Goal: Answer question/provide support: Share knowledge or assist other users

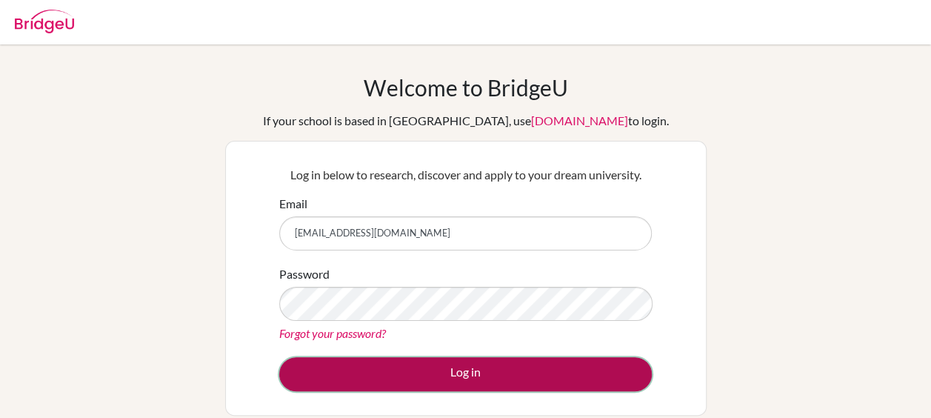
click at [480, 367] on button "Log in" at bounding box center [465, 374] width 373 height 34
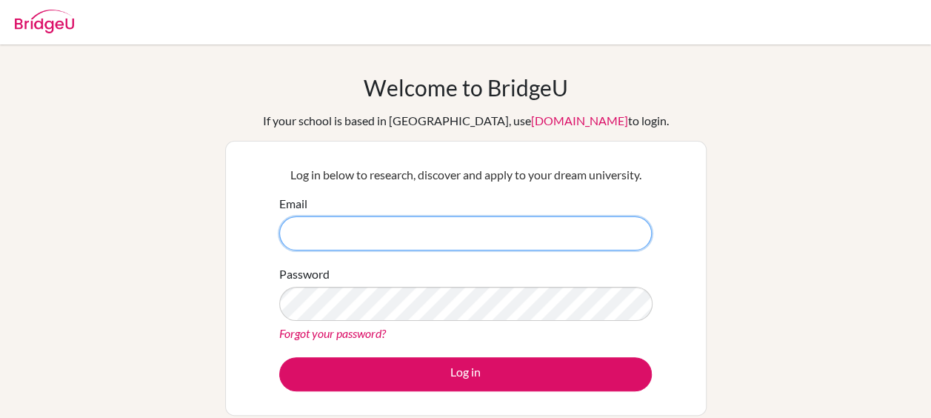
type input "[EMAIL_ADDRESS][DOMAIN_NAME]"
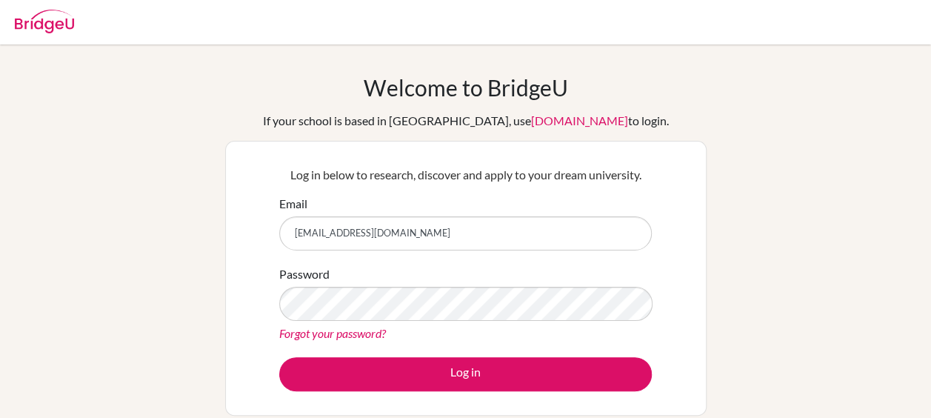
click at [365, 330] on link "Forgot your password?" at bounding box center [332, 333] width 107 height 14
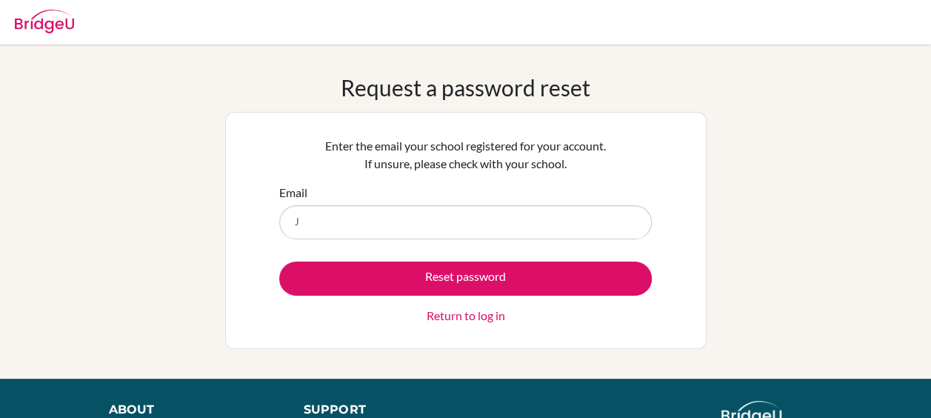
type input "Jenniferf@diabarsha.com"
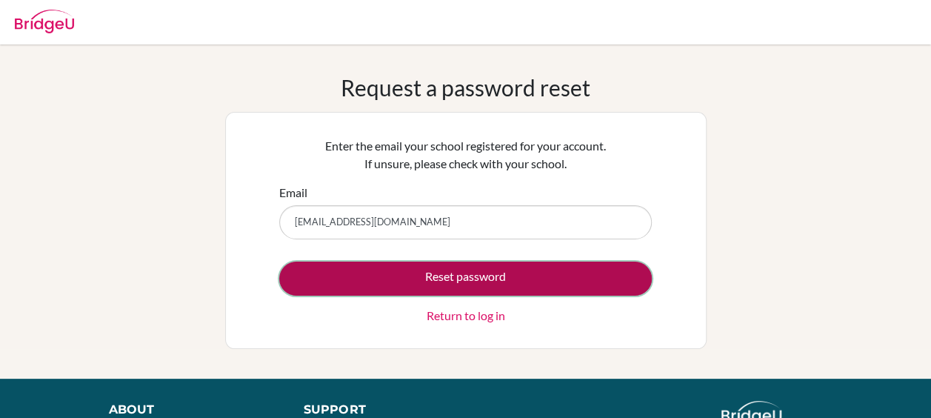
click at [424, 278] on button "Reset password" at bounding box center [465, 278] width 373 height 34
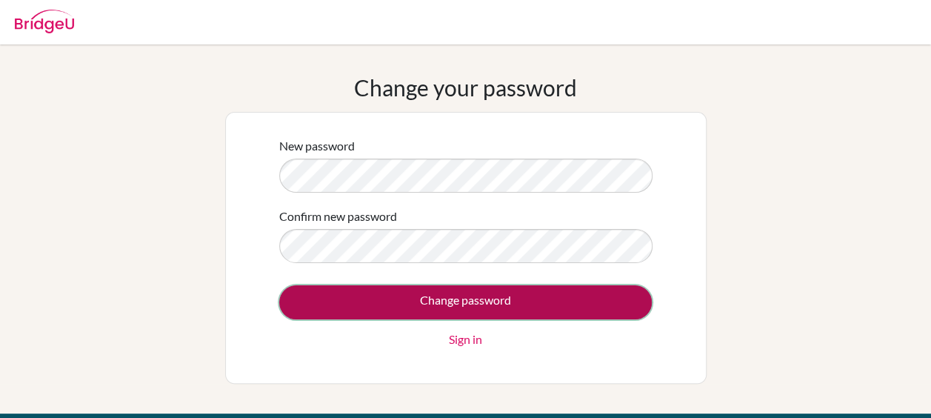
click at [600, 293] on input "Change password" at bounding box center [465, 302] width 373 height 34
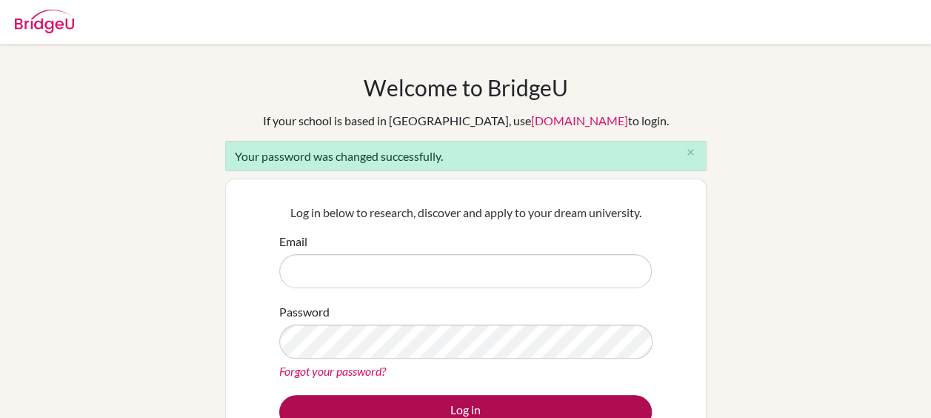
type input "[EMAIL_ADDRESS][DOMAIN_NAME]"
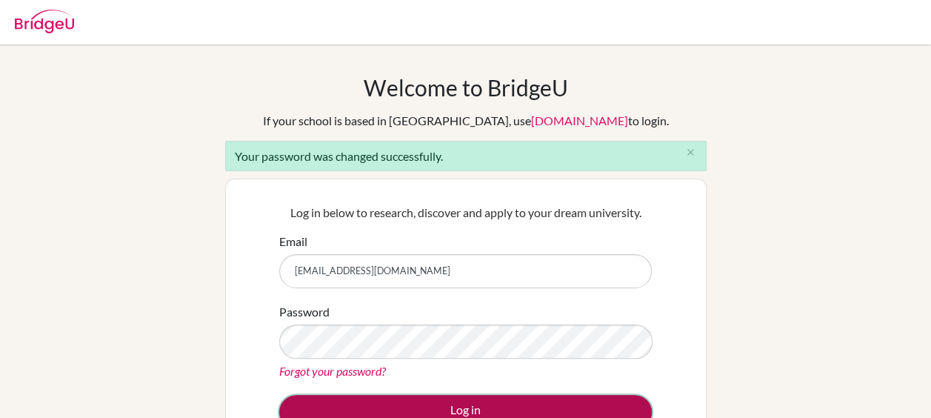
click at [489, 399] on button "Log in" at bounding box center [465, 412] width 373 height 34
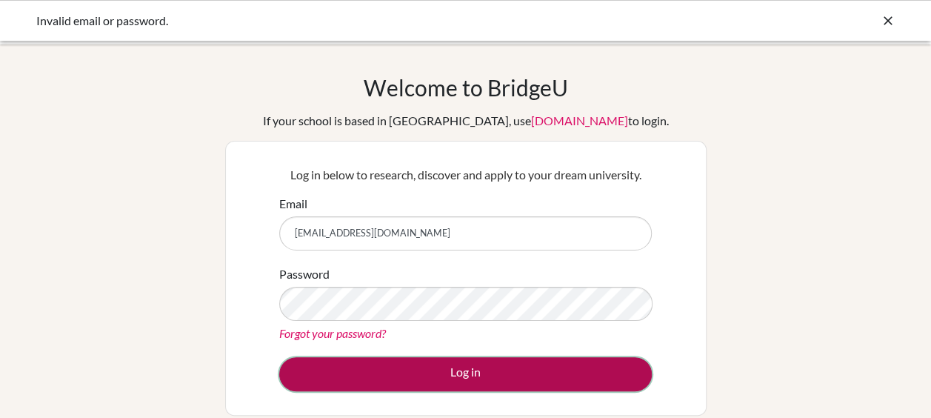
click at [518, 376] on button "Log in" at bounding box center [465, 374] width 373 height 34
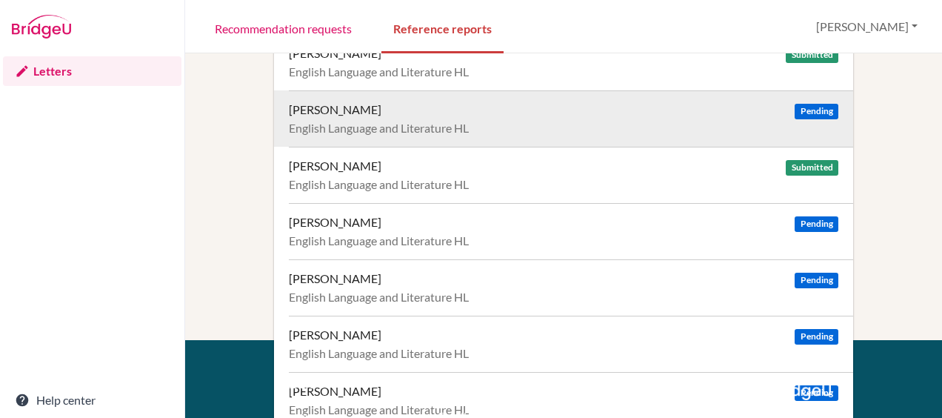
scroll to position [155, 0]
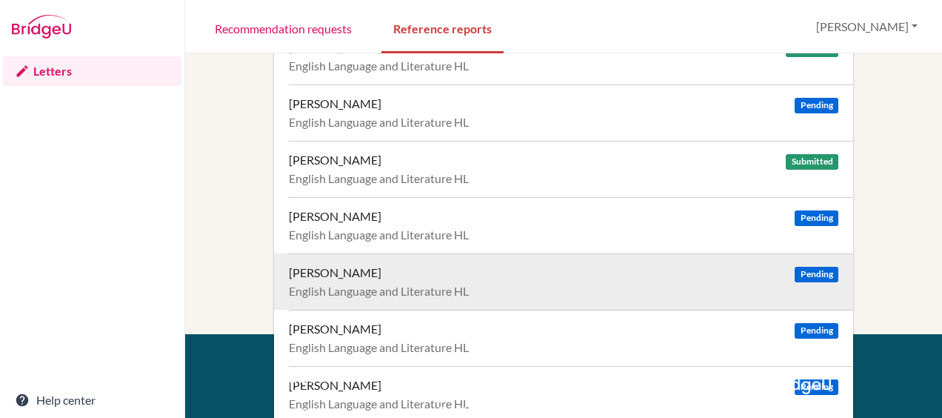
click at [476, 277] on div "Chalill Gupta, Ananya Pending" at bounding box center [564, 272] width 550 height 15
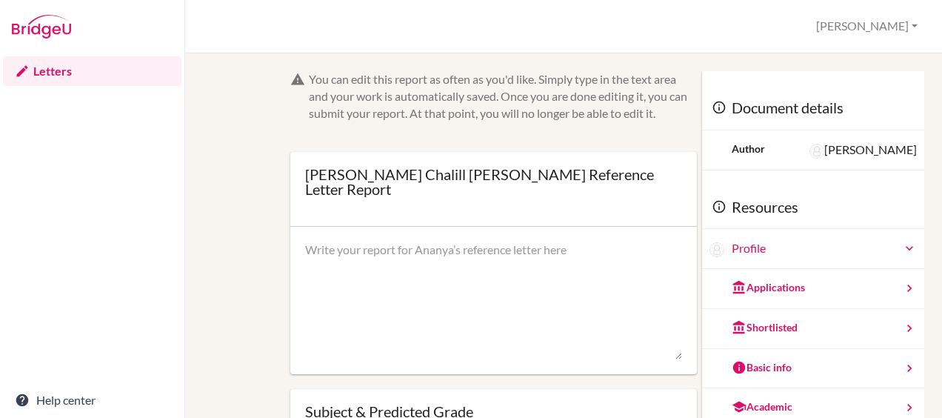
scroll to position [10, 0]
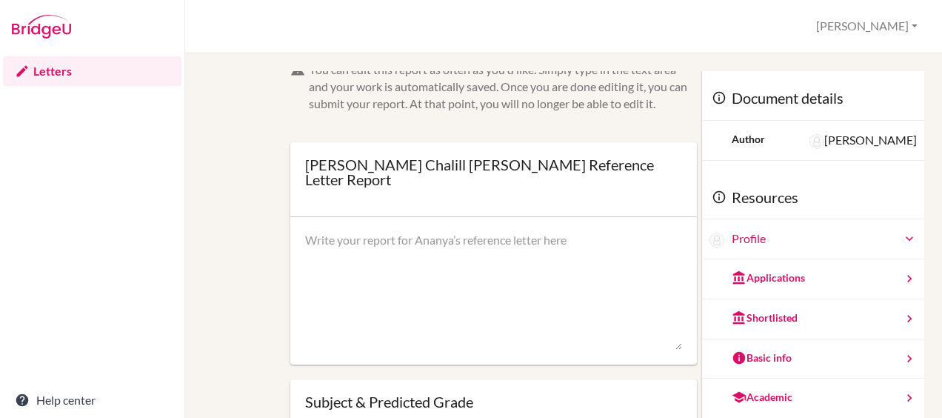
click at [450, 250] on textarea at bounding box center [493, 291] width 377 height 119
paste textarea "Lo ips dolo s ametconse ad elits doe tempor Incidi utla etd magn aliquae admin,…"
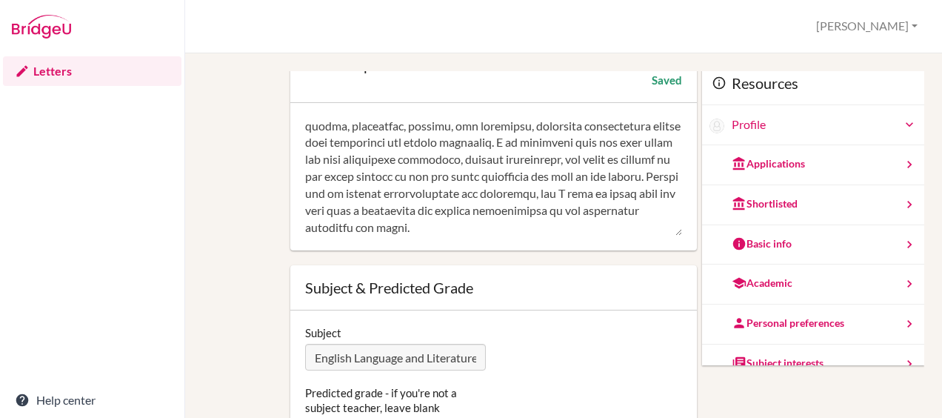
scroll to position [154, 0]
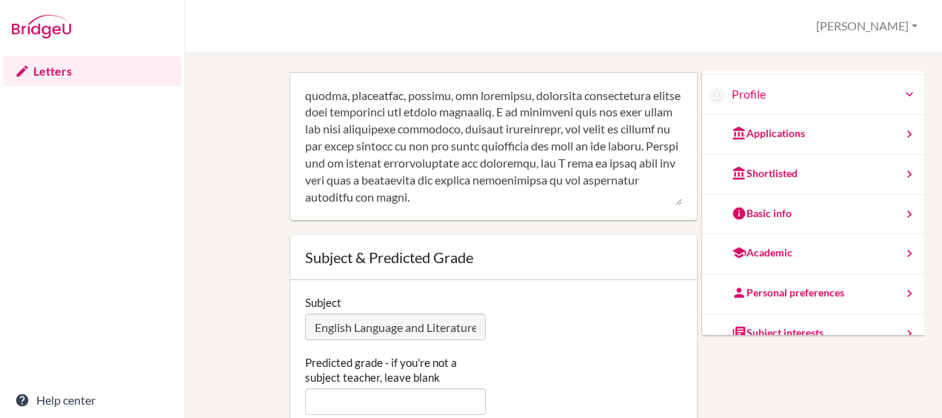
type textarea "Lo ips dolo s ametconse ad elits doe tempor Incidi utla etd magn aliquae admin,…"
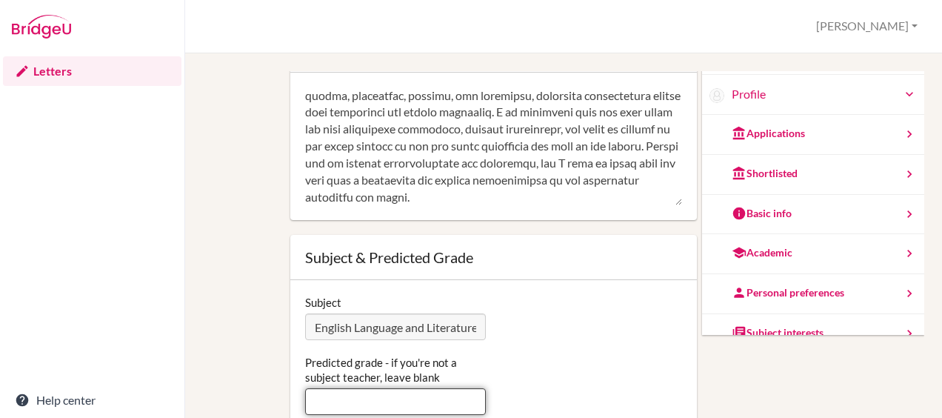
click at [379, 388] on input "Predicted grade - if you're not a subject teacher, leave blank" at bounding box center [395, 401] width 181 height 27
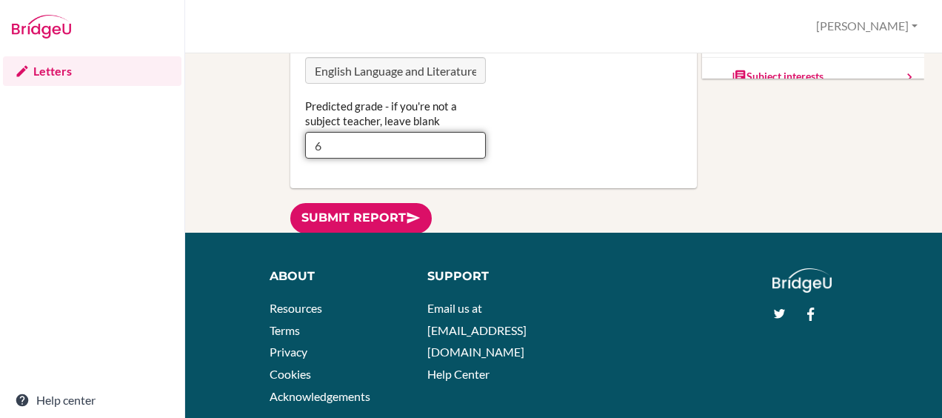
scroll to position [258, 0]
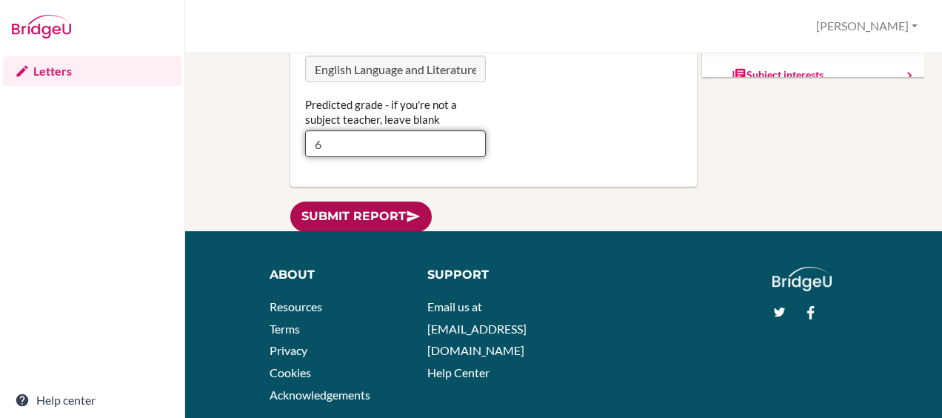
type input "6"
click at [385, 204] on link "Submit report" at bounding box center [360, 216] width 141 height 30
